Goal: Task Accomplishment & Management: Use online tool/utility

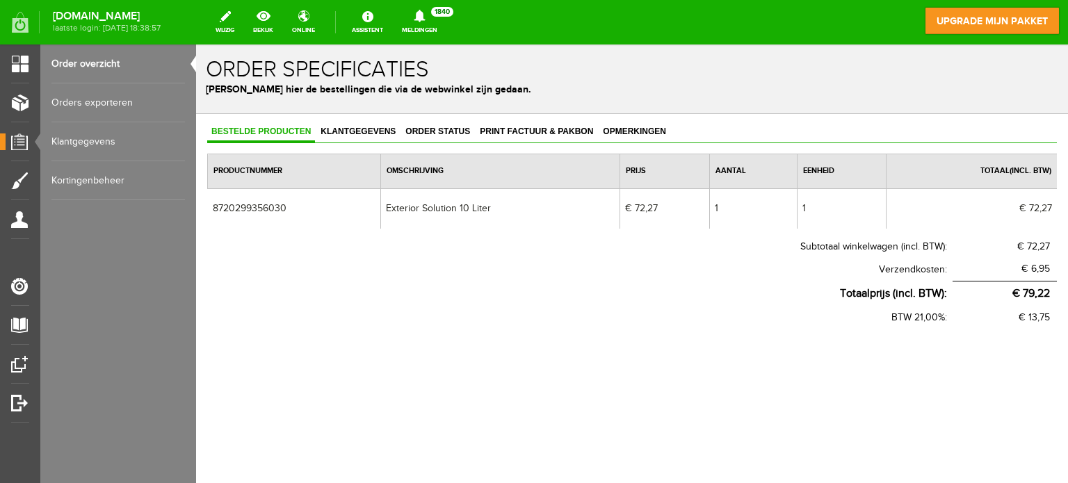
click at [86, 63] on link "Order overzicht" at bounding box center [118, 64] width 134 height 39
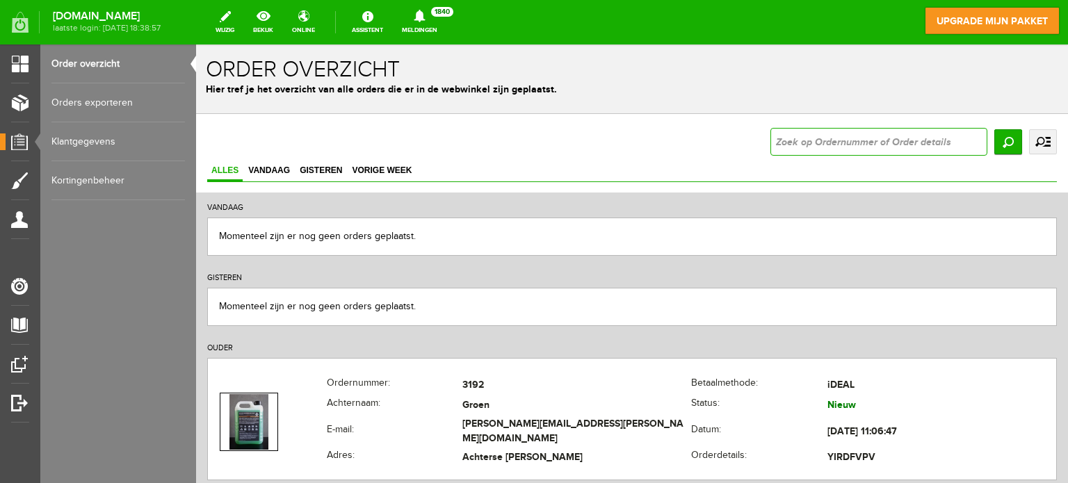
click at [784, 140] on input "text" at bounding box center [879, 142] width 217 height 28
type input "3033"
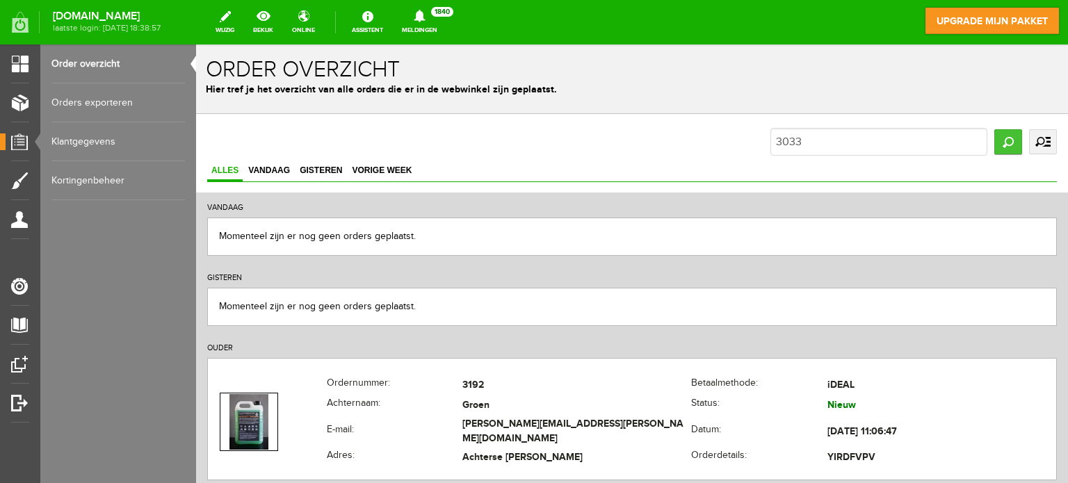
click at [1015, 145] on input "Zoeken" at bounding box center [1009, 141] width 28 height 25
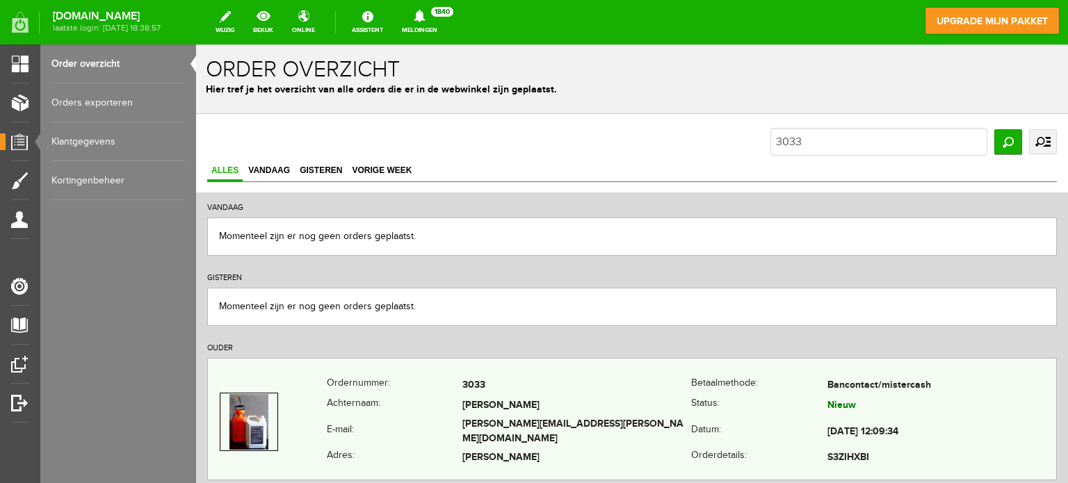
click at [548, 400] on td "[PERSON_NAME]" at bounding box center [577, 406] width 229 height 20
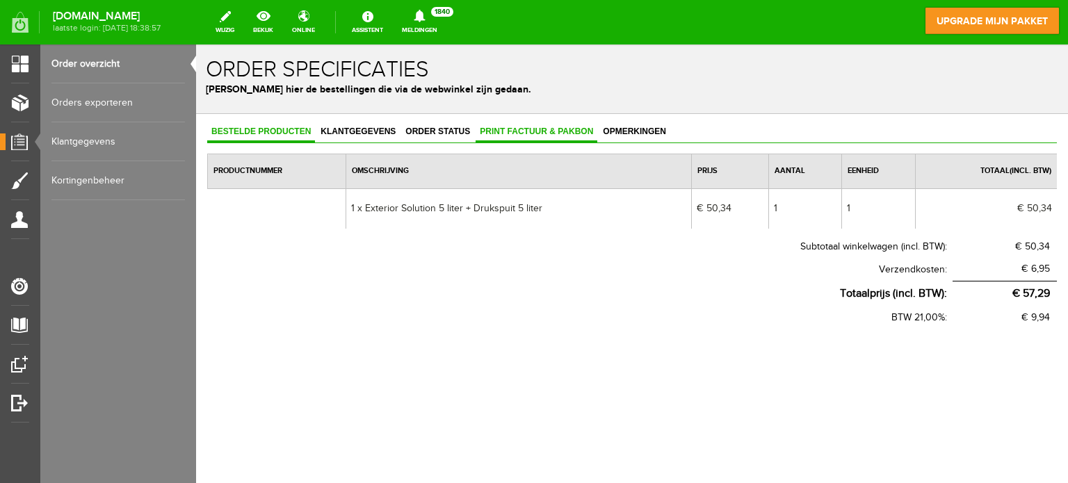
click at [492, 132] on span "Print factuur & pakbon" at bounding box center [537, 132] width 122 height 10
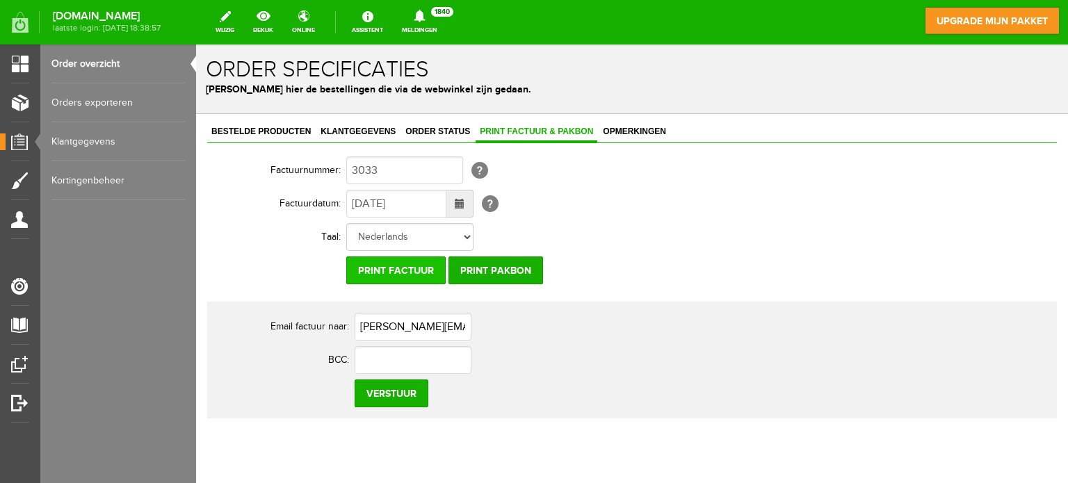
click at [399, 266] on input "Print factuur" at bounding box center [395, 271] width 99 height 28
click at [398, 270] on input "Print factuur" at bounding box center [395, 271] width 99 height 28
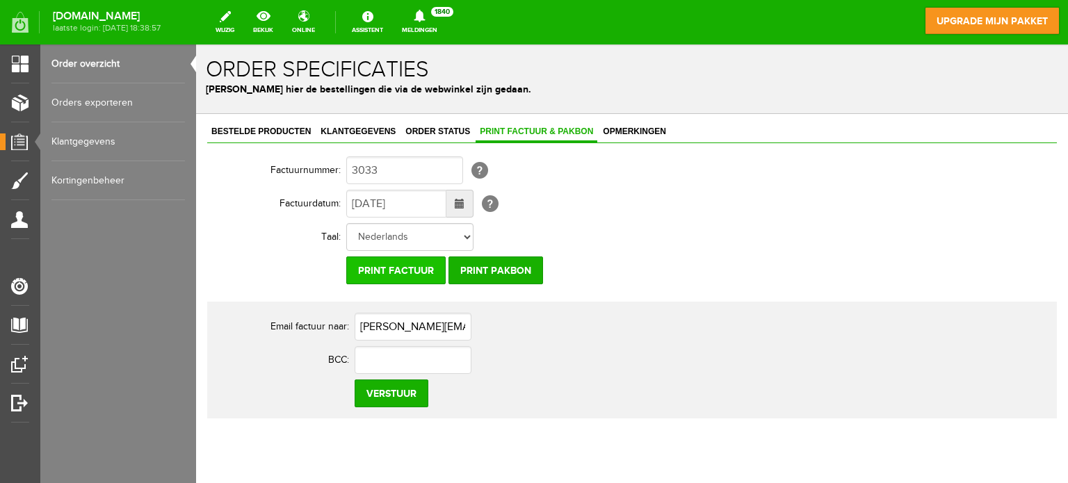
click at [398, 271] on input "Print factuur" at bounding box center [395, 271] width 99 height 28
